Goal: Task Accomplishment & Management: Complete application form

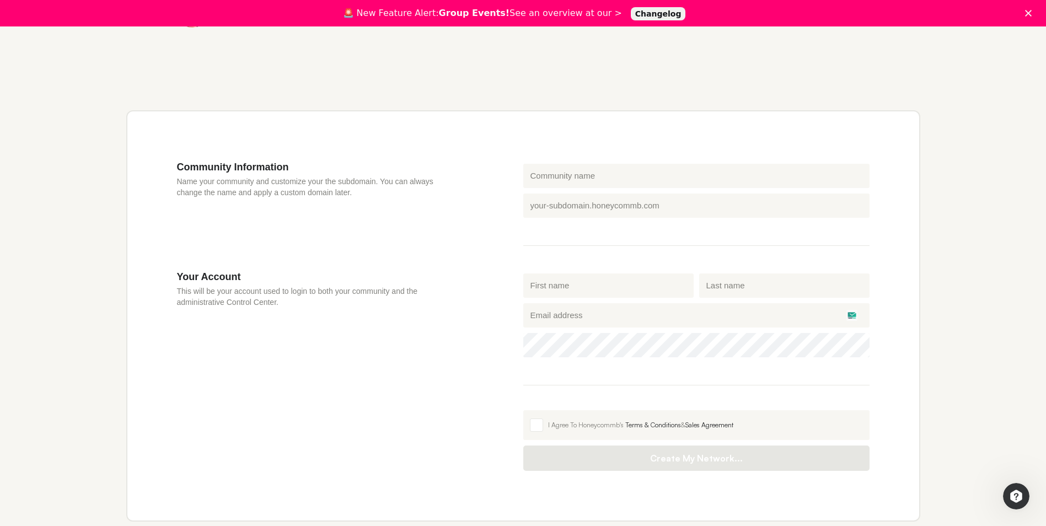
scroll to position [276, 0]
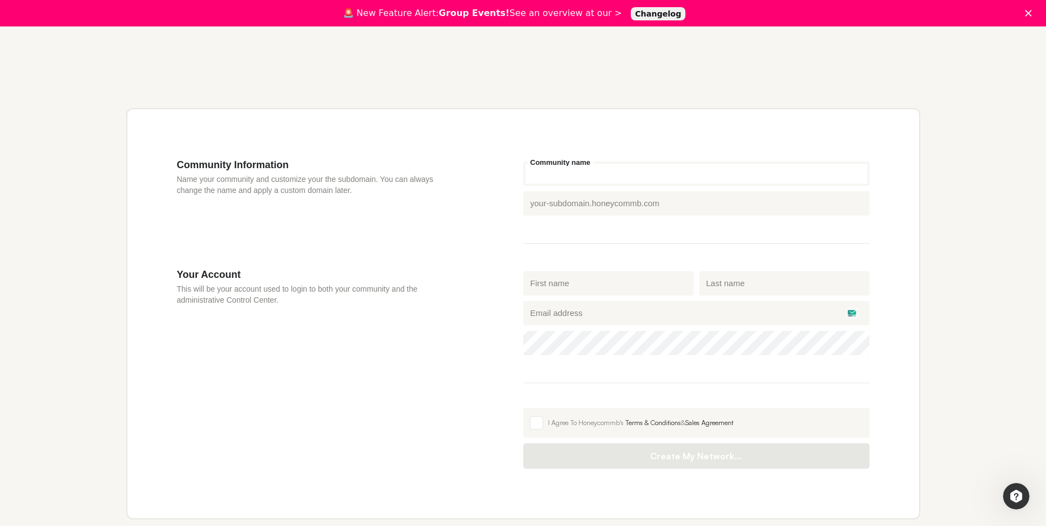
click at [578, 175] on input "Community name" at bounding box center [696, 173] width 346 height 24
type input "Supreme Support"
drag, startPoint x: 684, startPoint y: 171, endPoint x: 684, endPoint y: 154, distance: 17.1
click at [685, 170] on input "Supreme Support" at bounding box center [696, 173] width 346 height 24
click at [682, 148] on div "Community Information Name your community and customize your the subdomain. You…" at bounding box center [523, 313] width 794 height 411
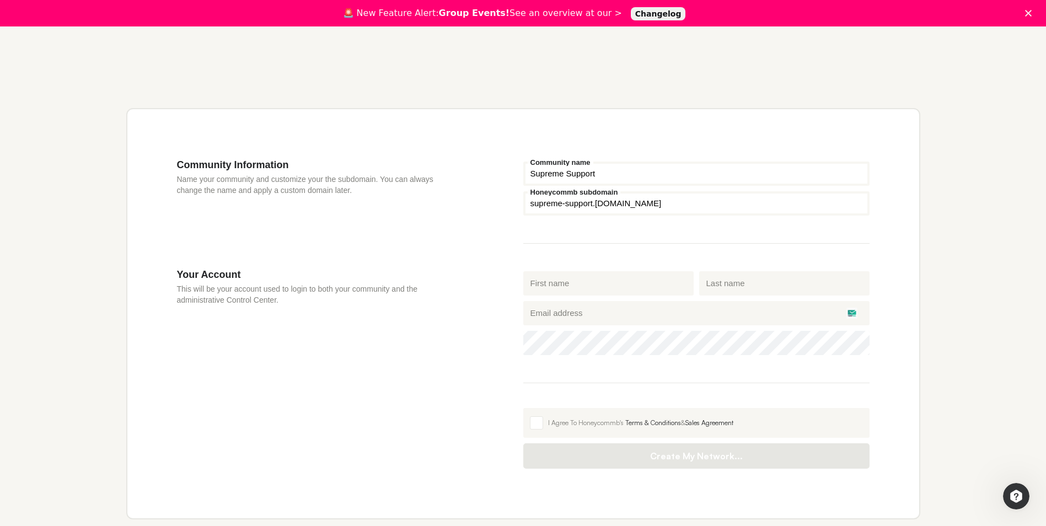
click at [696, 241] on fieldset "Supreme Support Community name Honeycommb subdomain supreme-support .honeycommb…" at bounding box center [696, 201] width 346 height 85
click at [624, 289] on input "First name" at bounding box center [608, 283] width 170 height 24
type input "Supreme"
click at [730, 287] on input "Last name" at bounding box center [784, 283] width 170 height 24
type input "Support"
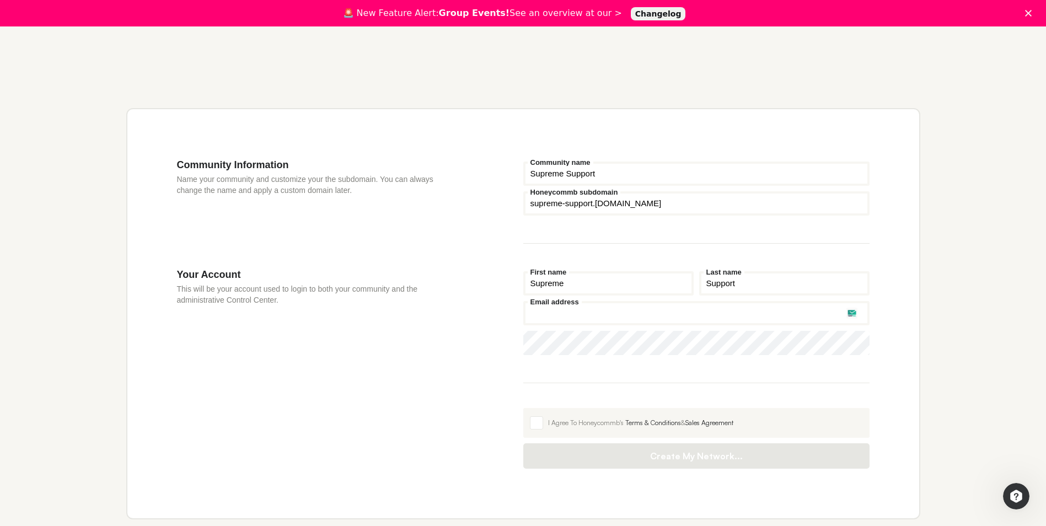
click at [670, 319] on input "Email address" at bounding box center [696, 313] width 346 height 24
type input "[EMAIL_ADDRESS][DOMAIN_NAME]"
click at [541, 418] on span at bounding box center [536, 422] width 13 height 13
click at [523, 408] on input "I Agree To Honeycommb's Terms & Conditions & Sales Agreement" at bounding box center [523, 408] width 0 height 0
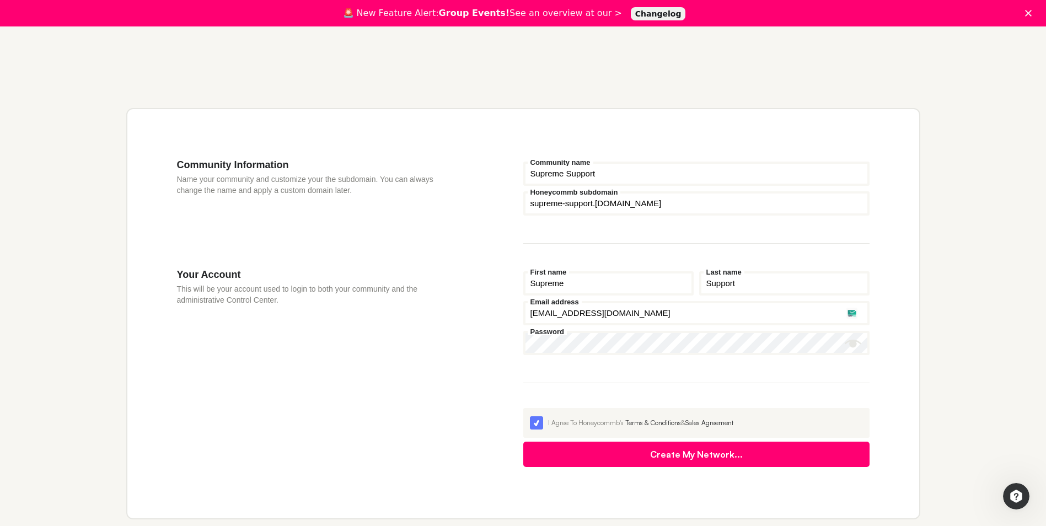
click at [613, 455] on button "Create My Network..." at bounding box center [696, 453] width 346 height 25
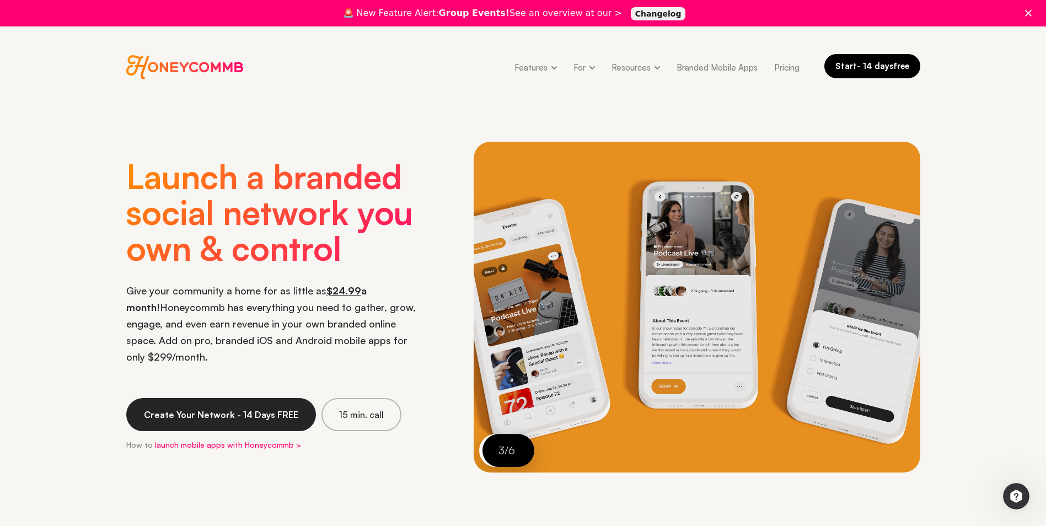
click at [863, 66] on link "Start - 14 days free" at bounding box center [872, 66] width 96 height 24
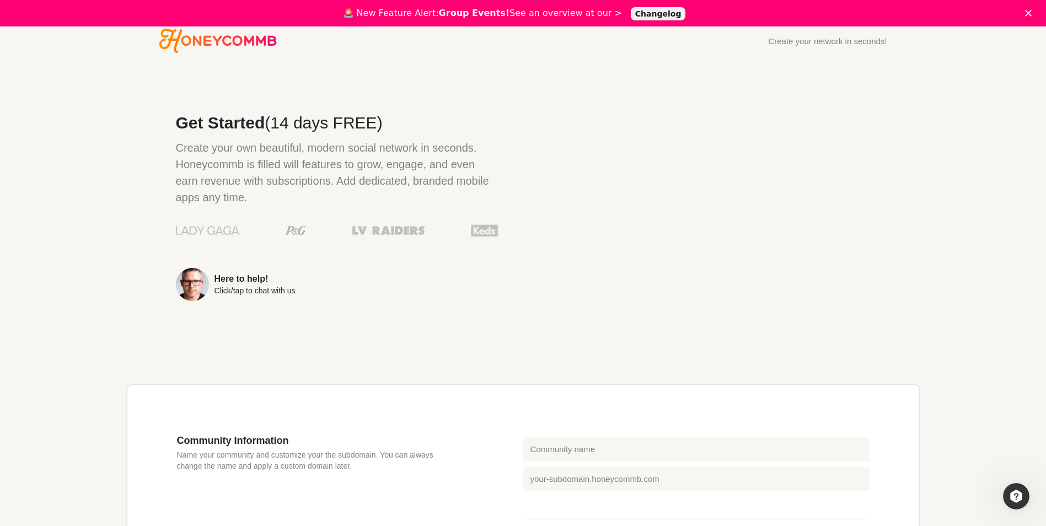
type input "[EMAIL_ADDRESS][DOMAIN_NAME]"
click at [259, 44] on icon "Honeycommb" at bounding box center [217, 41] width 117 height 24
